Goal: Task Accomplishment & Management: Complete application form

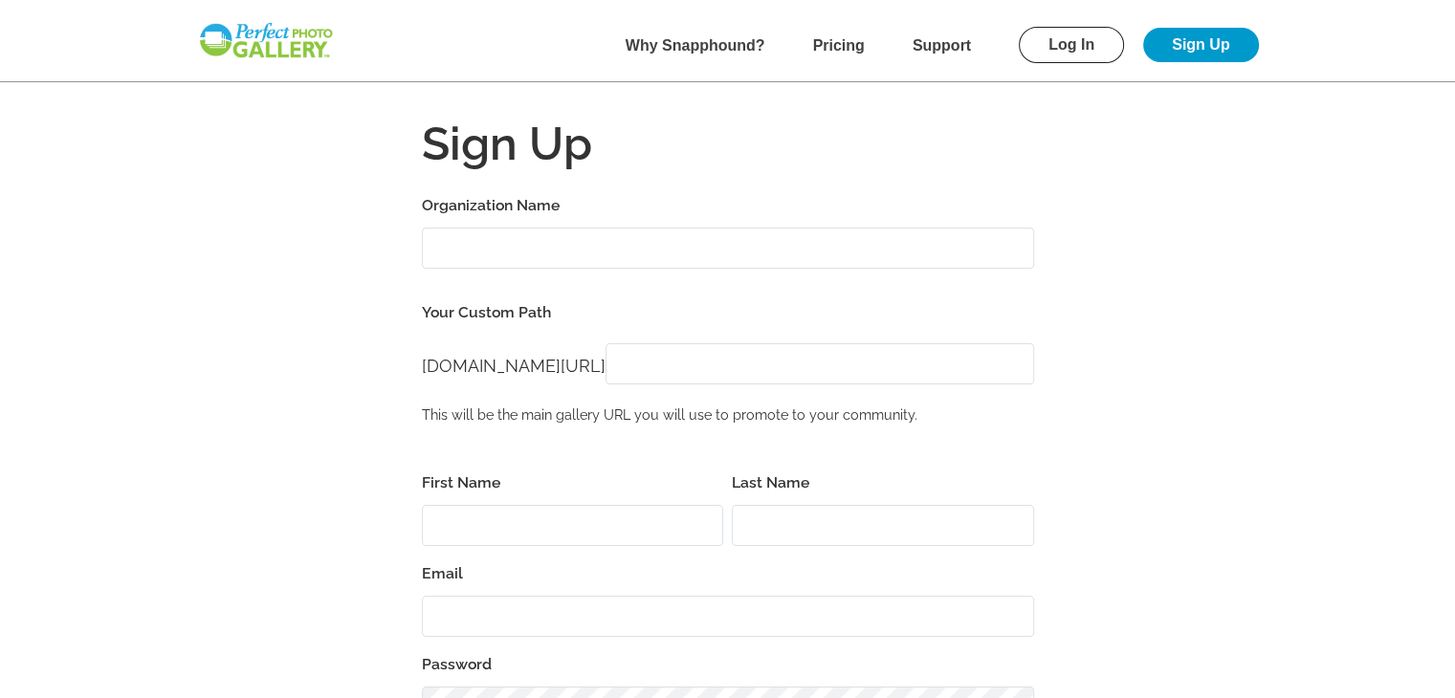
click at [500, 252] on input "Organization Name" at bounding box center [728, 248] width 612 height 41
type input "[PERSON_NAME]'s Legacy"
type input "L"
type input "1st Annual [PERSON_NAME]'s Legacy Golf Benefit"
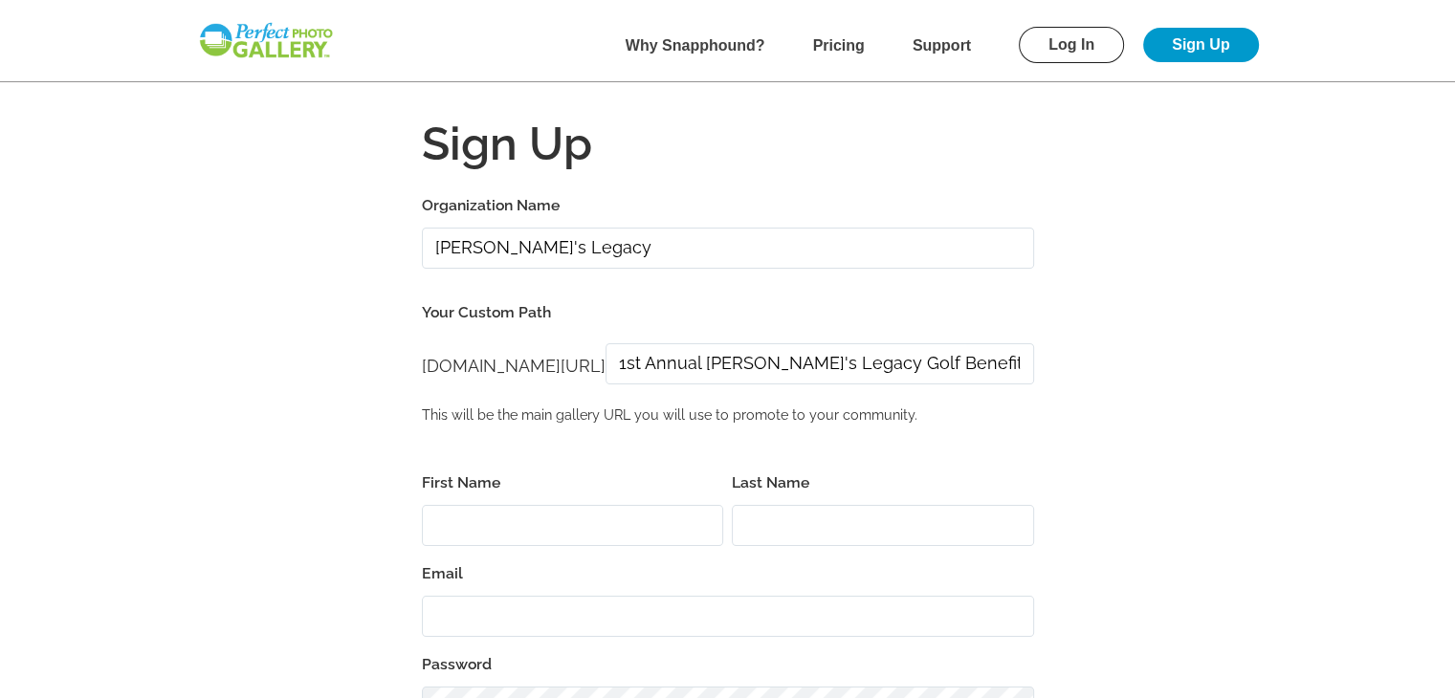
click at [576, 528] on input "First Name" at bounding box center [573, 525] width 302 height 41
type input "[PERSON_NAME]"
type input "[EMAIL_ADDRESS][DOMAIN_NAME]"
type input "55077"
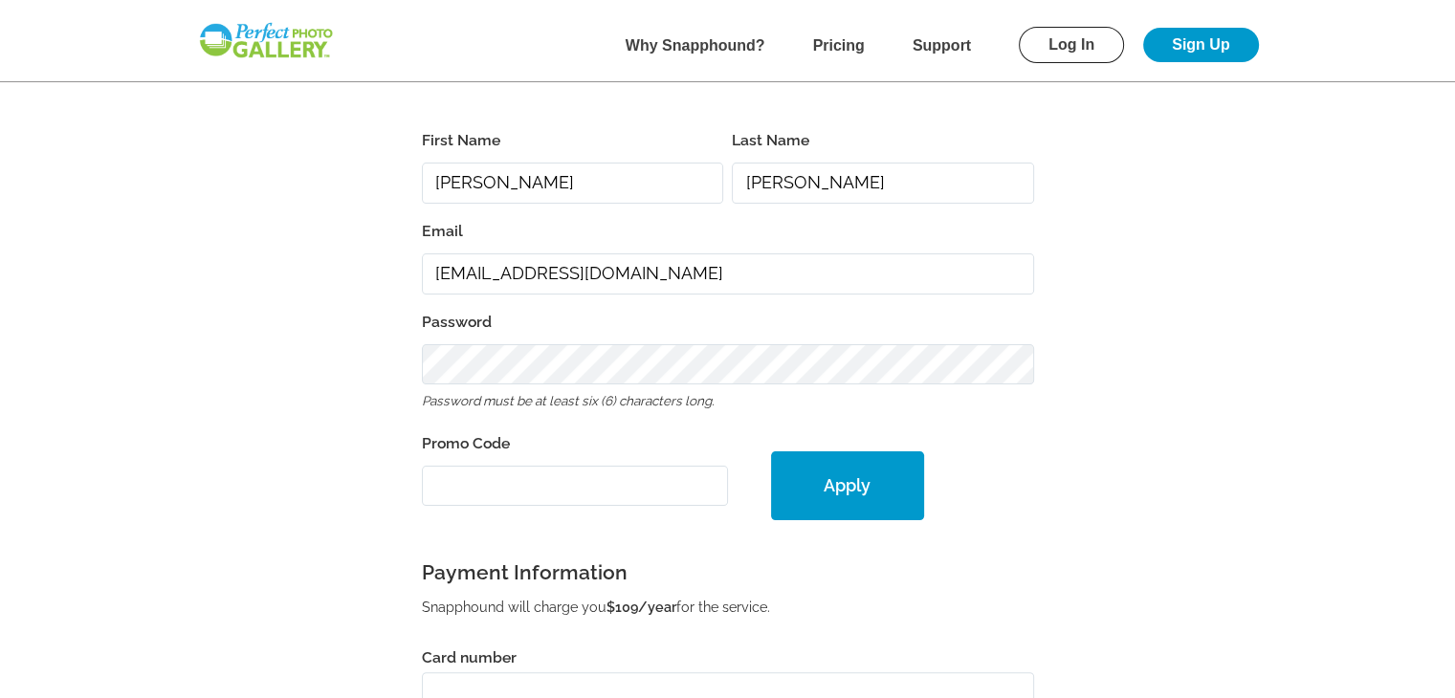
scroll to position [429, 0]
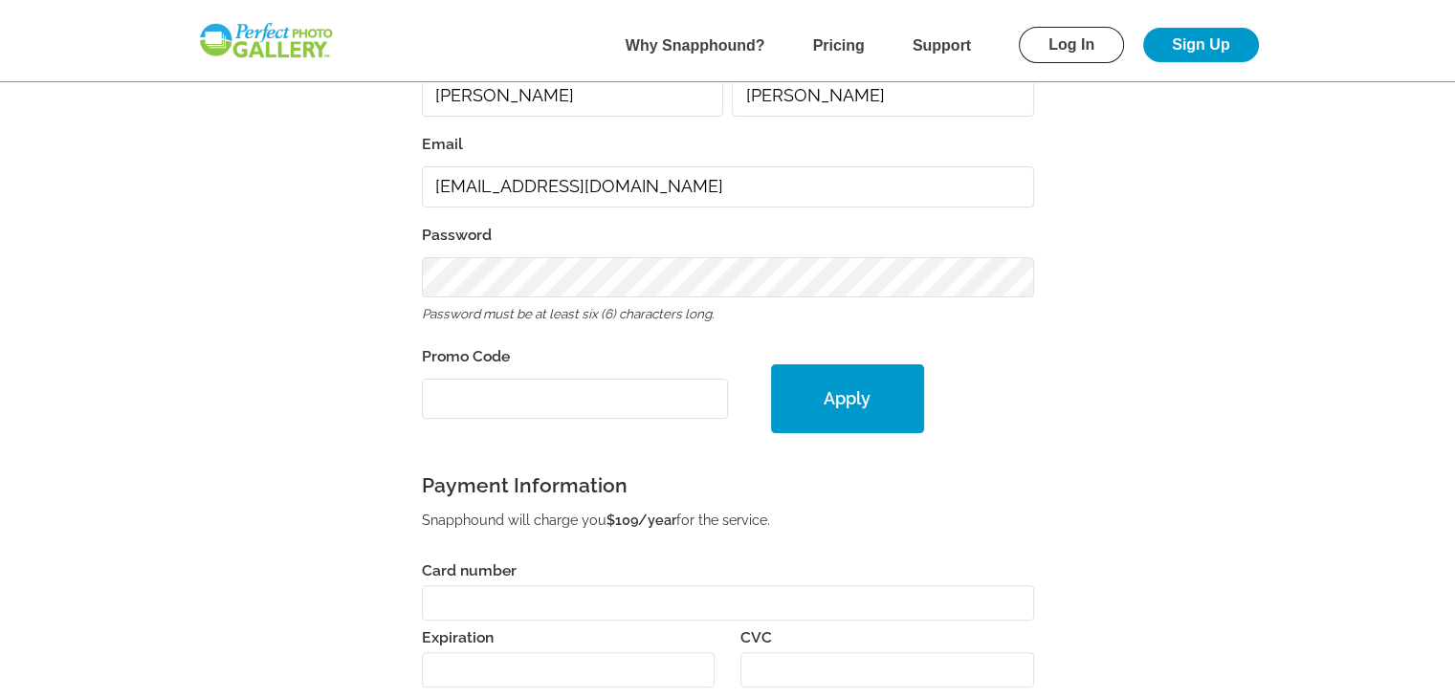
click at [662, 295] on div "Password Password must be at least six (6) characters long." at bounding box center [728, 275] width 612 height 107
drag, startPoint x: 650, startPoint y: 183, endPoint x: 285, endPoint y: 154, distance: 366.4
click at [285, 154] on form "Organization Name [PERSON_NAME]'s Legacy Your Custom Path [DOMAIN_NAME][URL] [D…" at bounding box center [728, 356] width 1224 height 1186
type input "L"
type input "[EMAIL_ADDRESS][DOMAIN_NAME]"
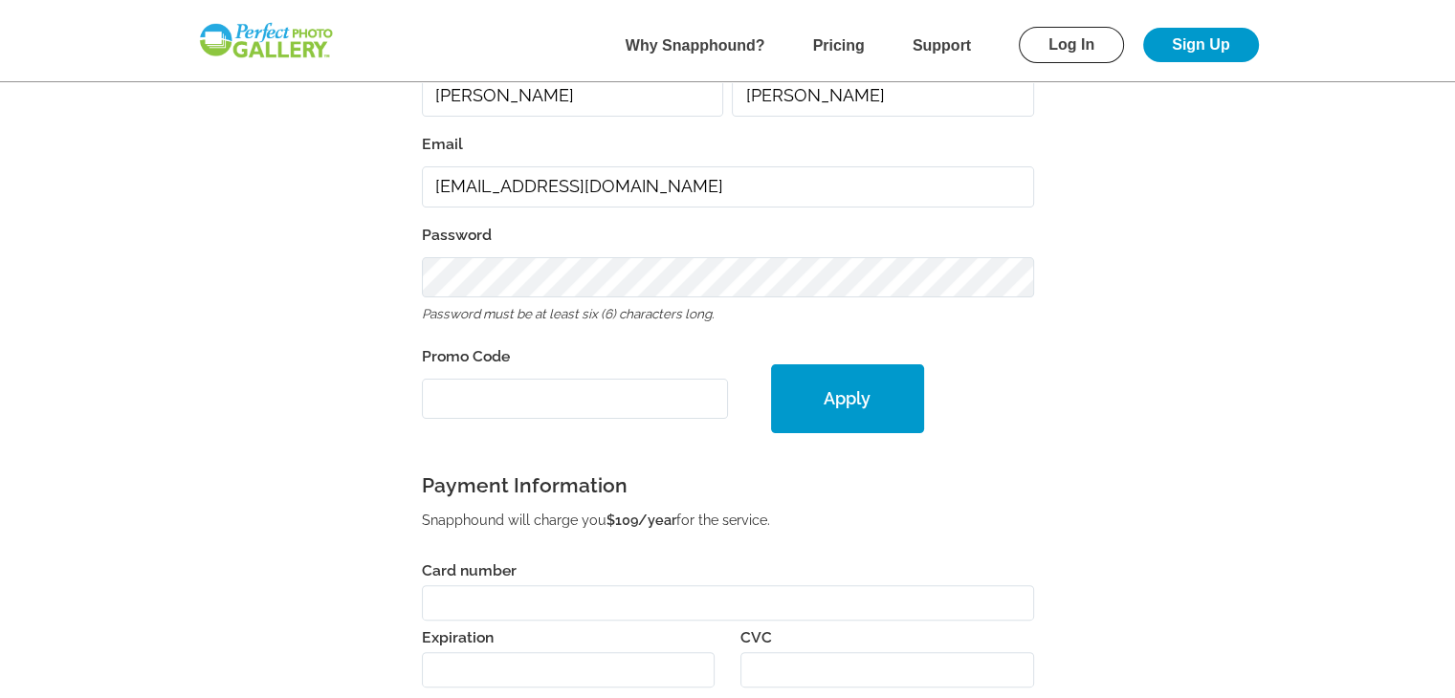
paste input "PGE33811"
type input "PGE33811"
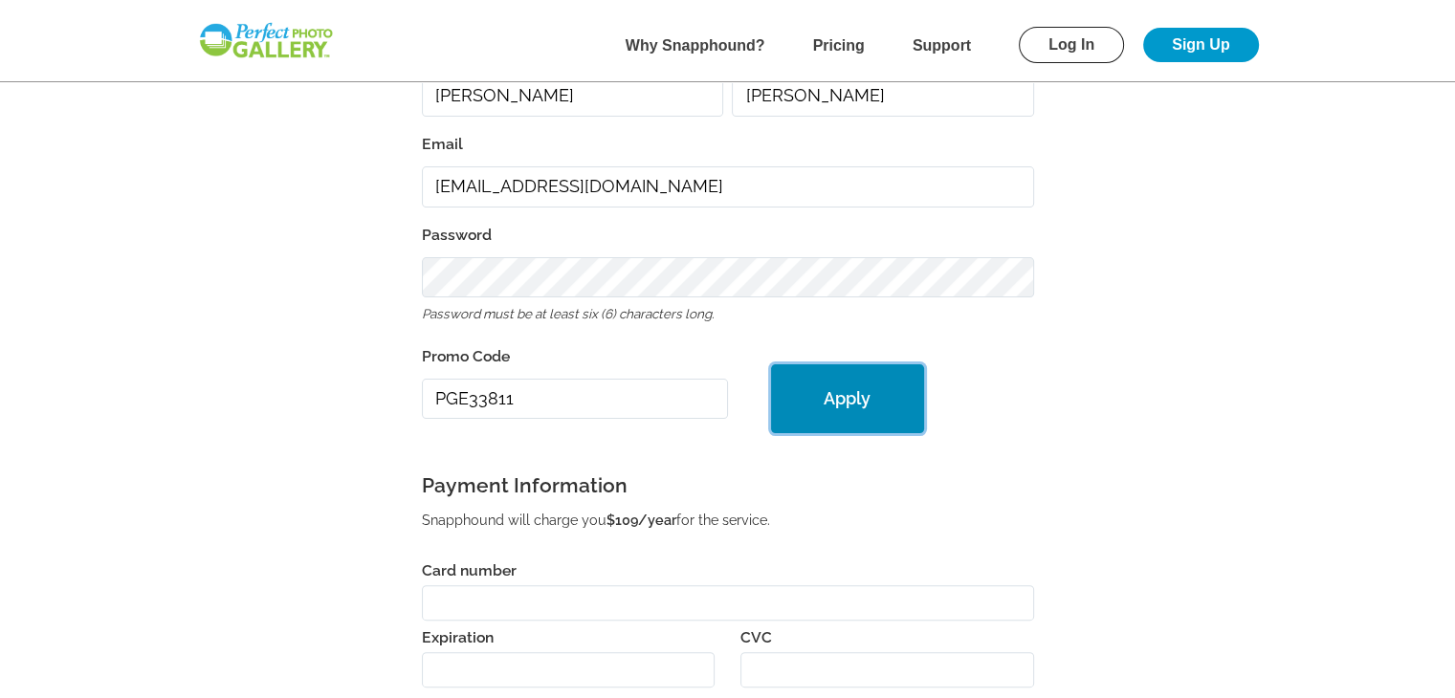
click at [838, 395] on button "Apply" at bounding box center [847, 398] width 153 height 69
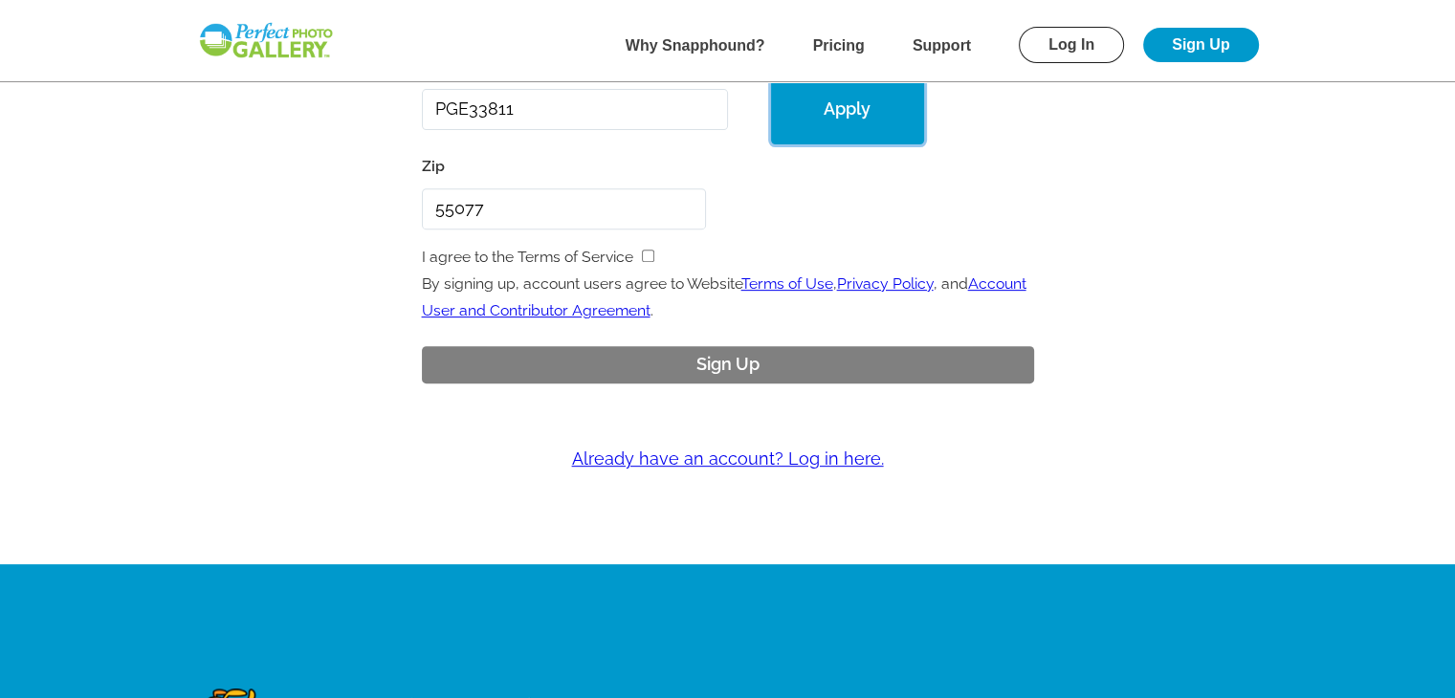
scroll to position [799, 0]
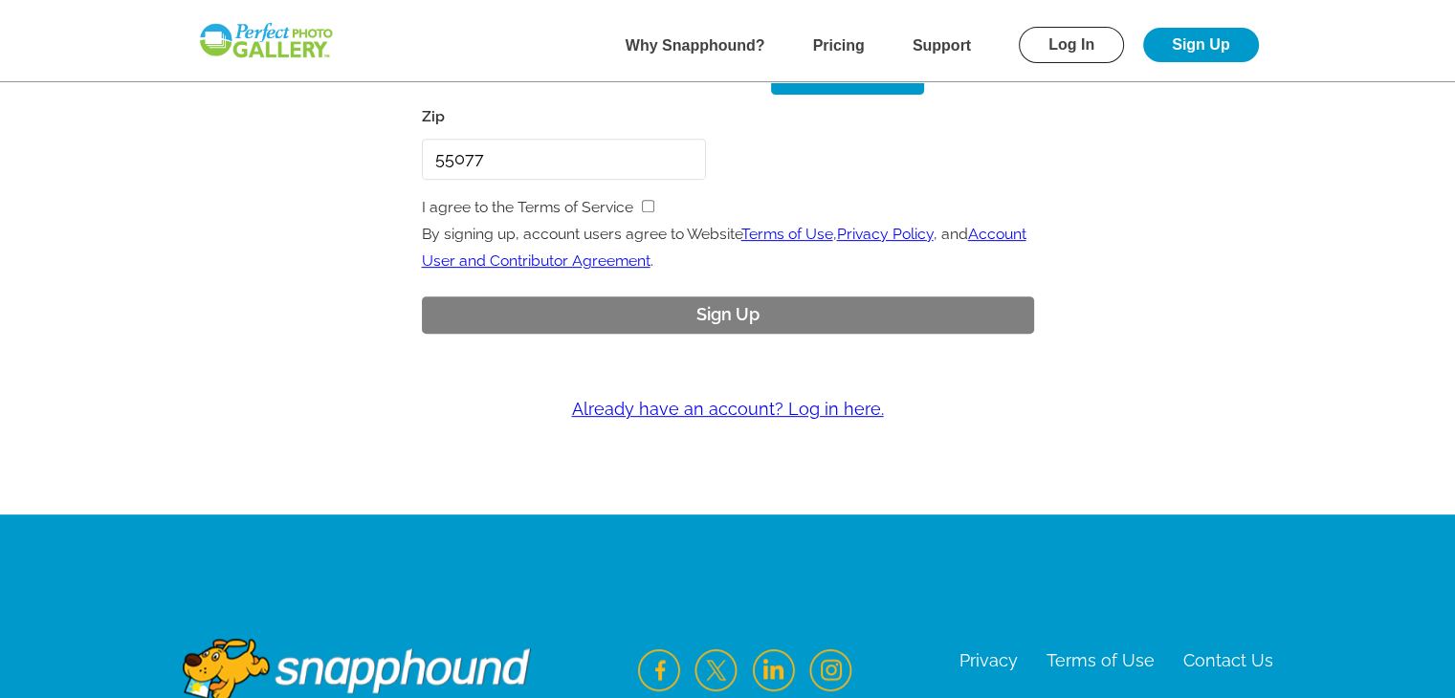
click at [646, 202] on input "checkbox" at bounding box center [648, 206] width 12 height 12
checkbox input "true"
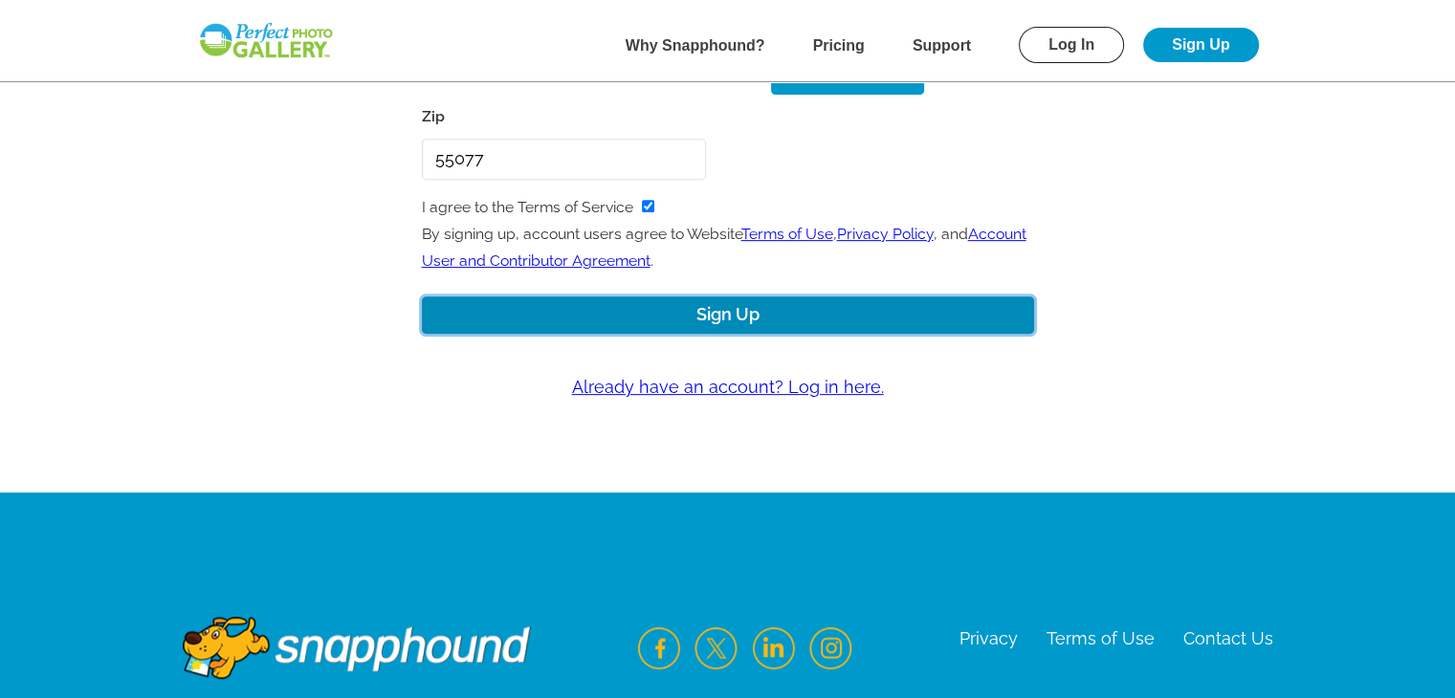
click at [727, 318] on button "Sign Up" at bounding box center [728, 314] width 612 height 37
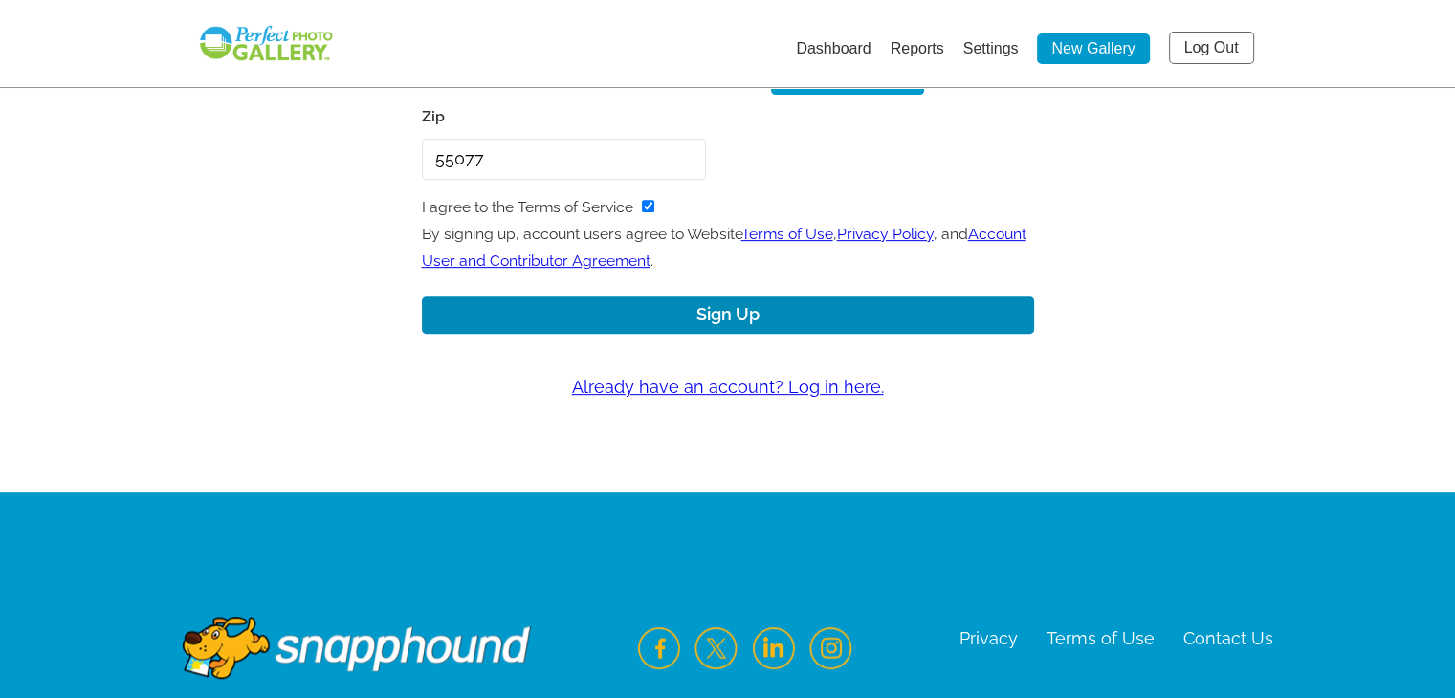
scroll to position [172, 0]
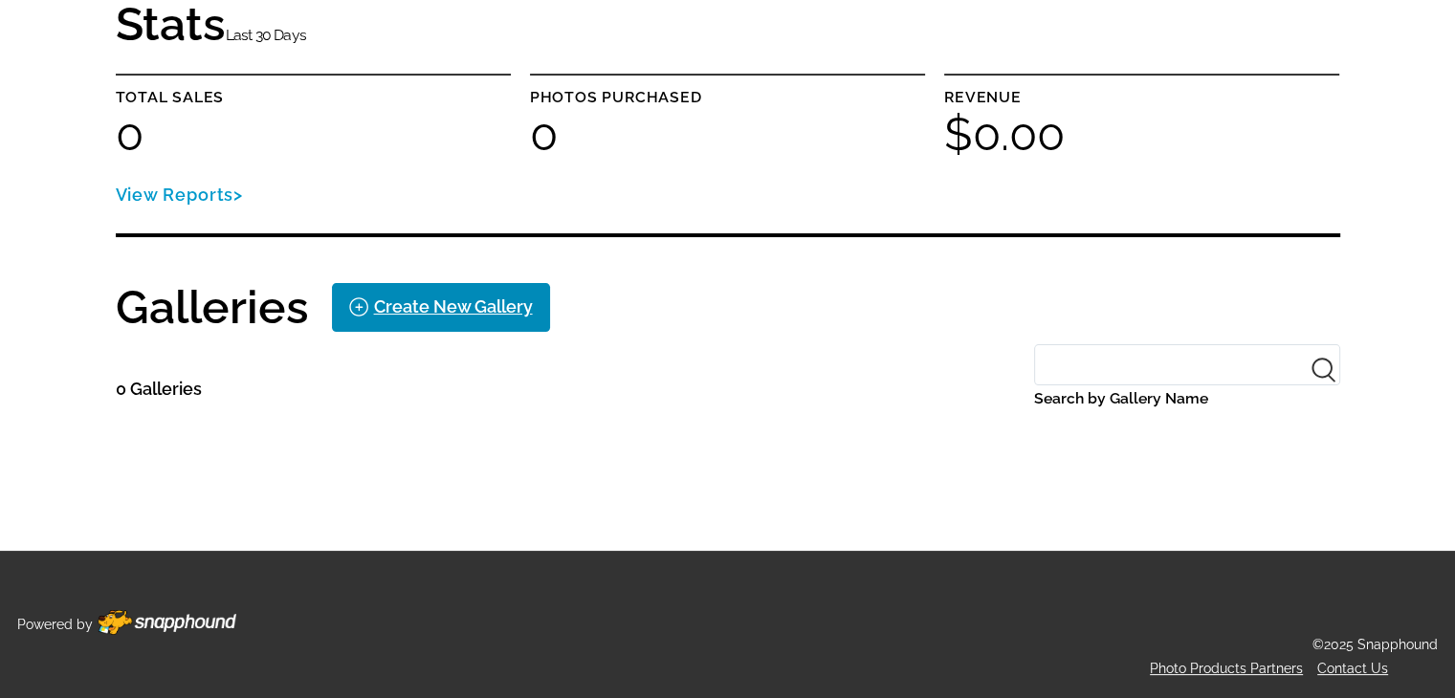
click at [476, 311] on div "Create New Gallery" at bounding box center [453, 307] width 159 height 31
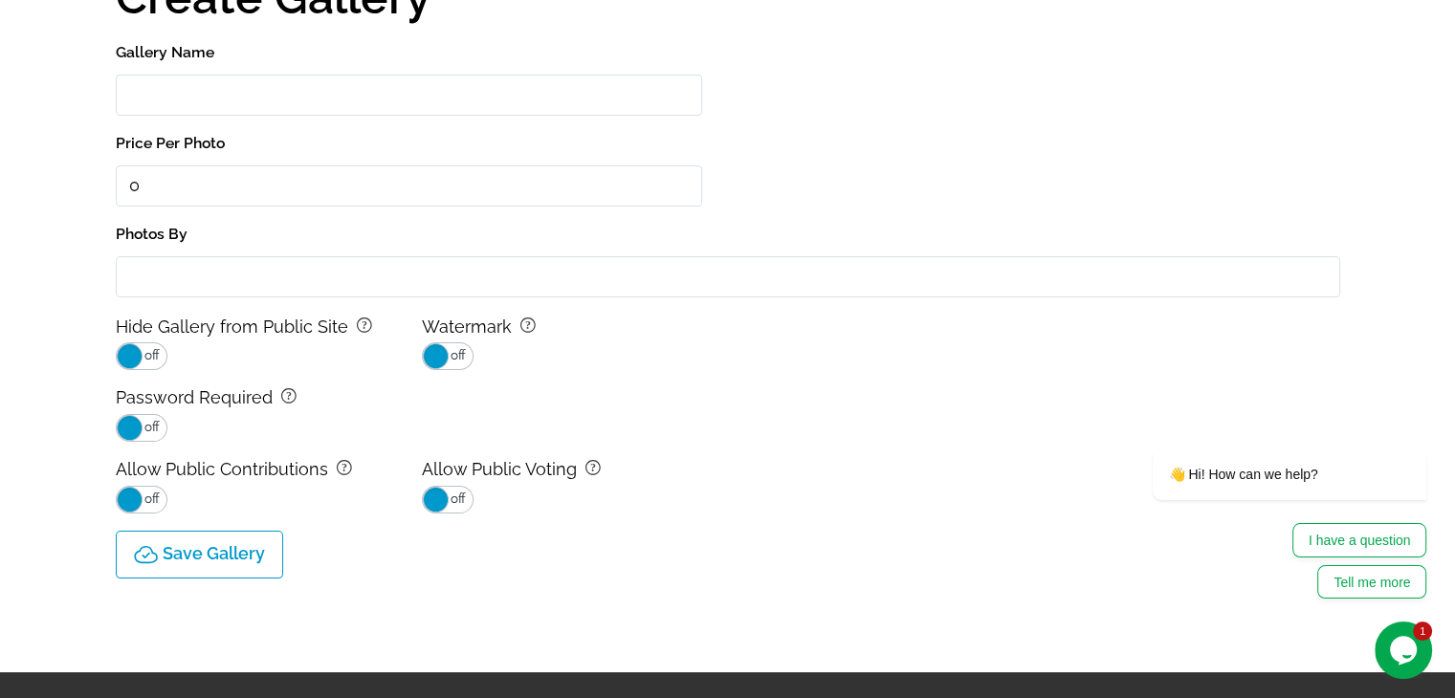
click at [358, 93] on input "Gallery Name" at bounding box center [409, 95] width 586 height 41
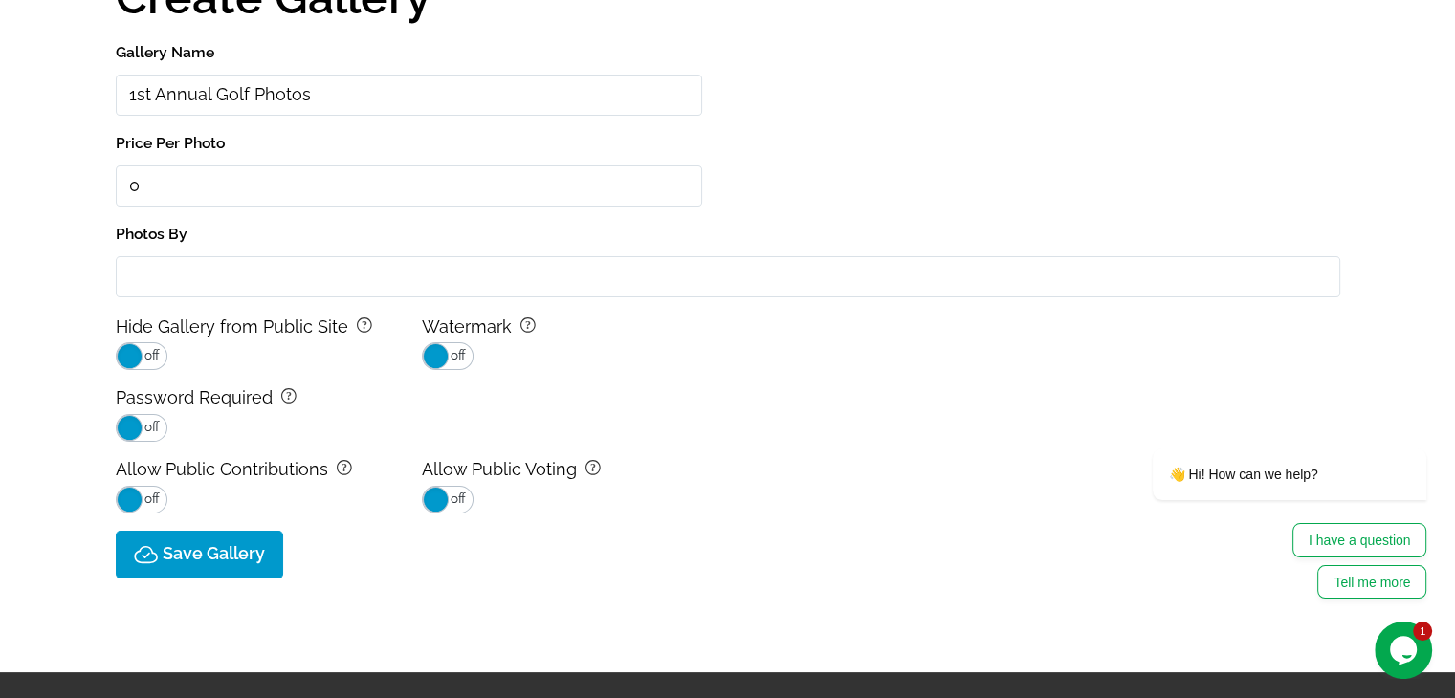
type input "1st Annual Golf Photos"
click at [194, 550] on p "Save Gallery" at bounding box center [214, 554] width 102 height 20
type input "0.0"
select select "onlyShowInGallery"
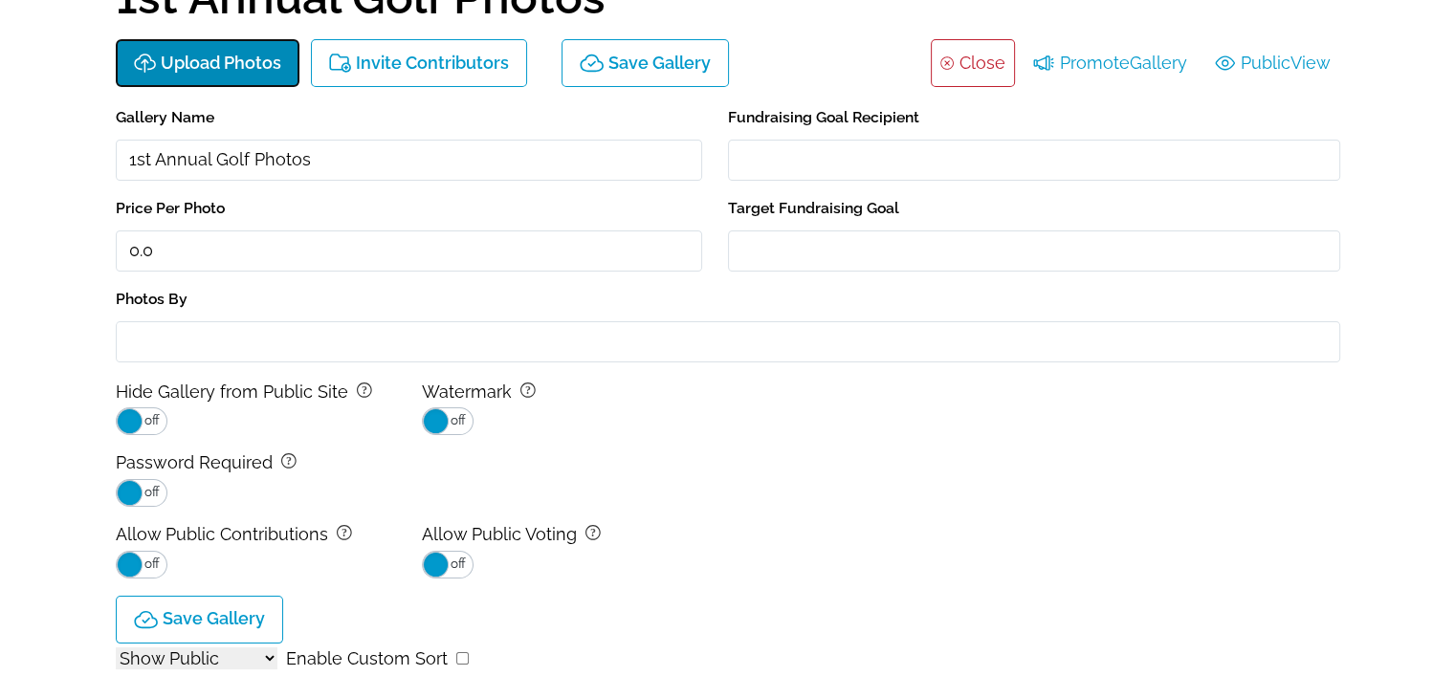
click at [203, 60] on p "Upload Photos" at bounding box center [221, 64] width 120 height 20
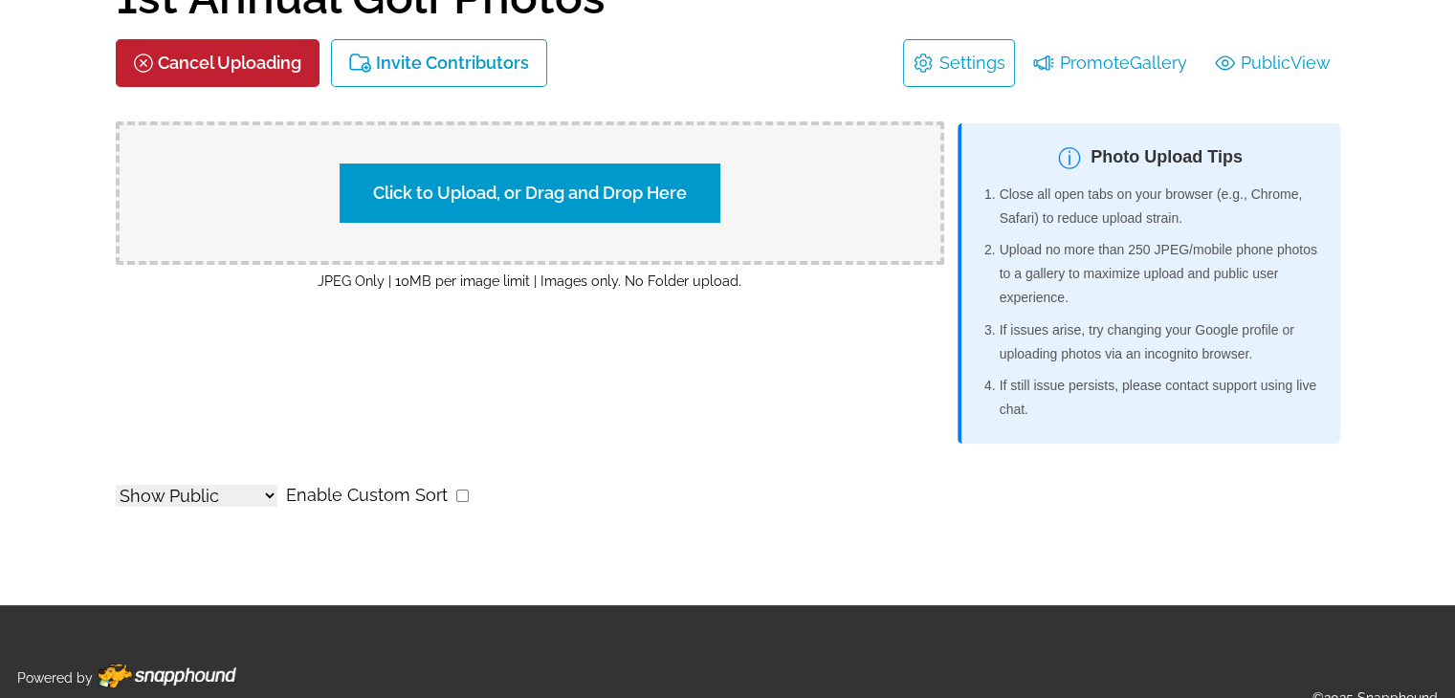
click at [481, 198] on label "Click to Upload, or Drag and Drop Here" at bounding box center [529, 193] width 381 height 59
click at [687, 198] on input "Click to Upload, or Drag and Drop Here" at bounding box center [866, 191] width 358 height 26
type input "C:\fakepath\IMG_2789.JPG"
